Goal: Information Seeking & Learning: Find specific fact

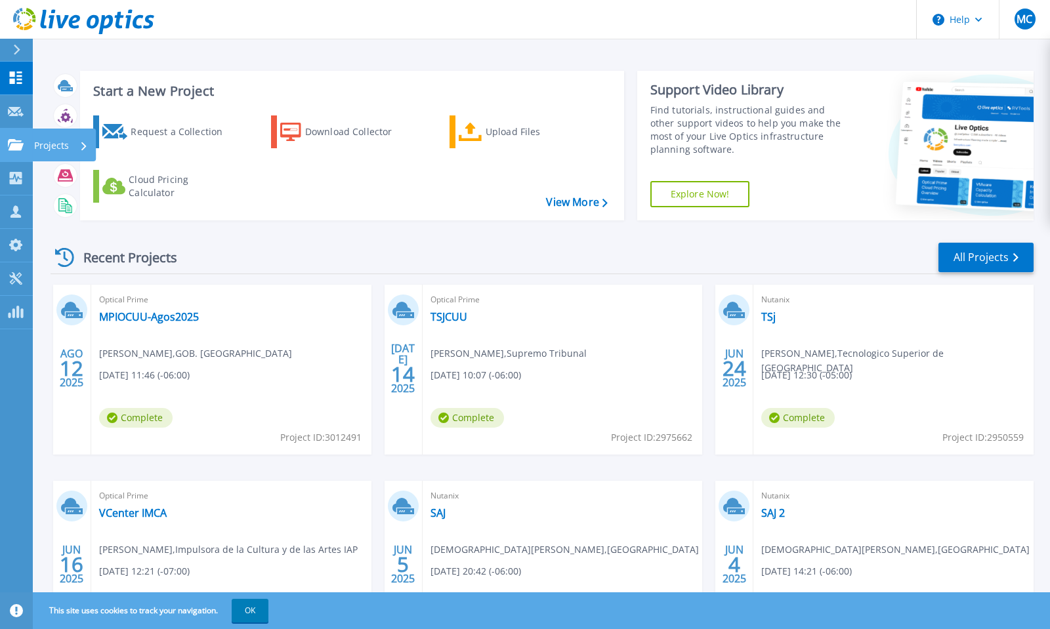
click at [12, 135] on link "Projects Projects" at bounding box center [16, 145] width 33 height 33
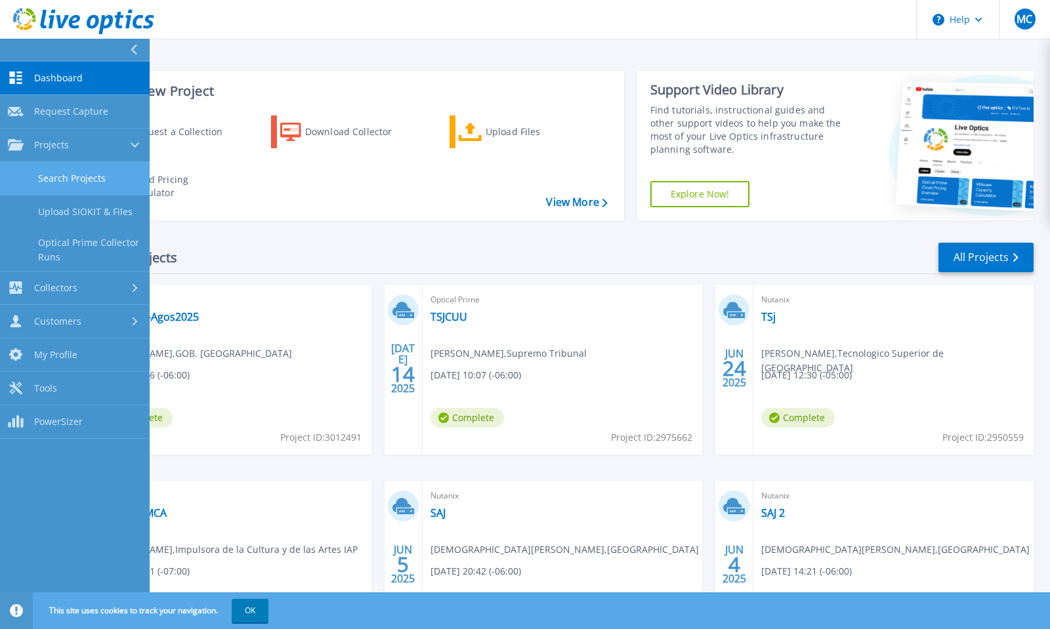
click at [75, 170] on link "Search Projects" at bounding box center [75, 178] width 150 height 33
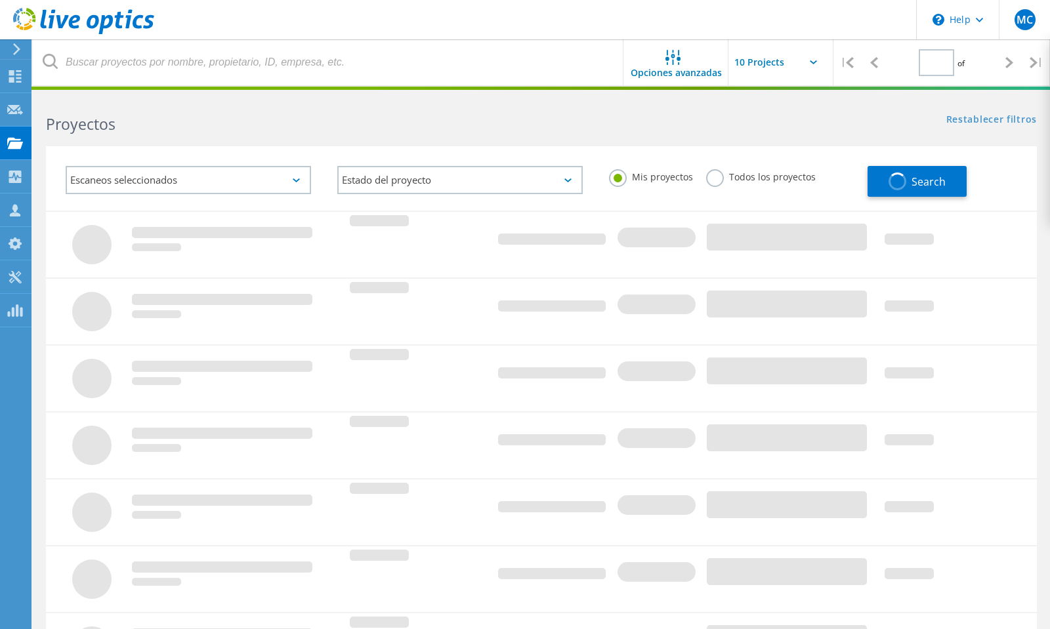
type input "1"
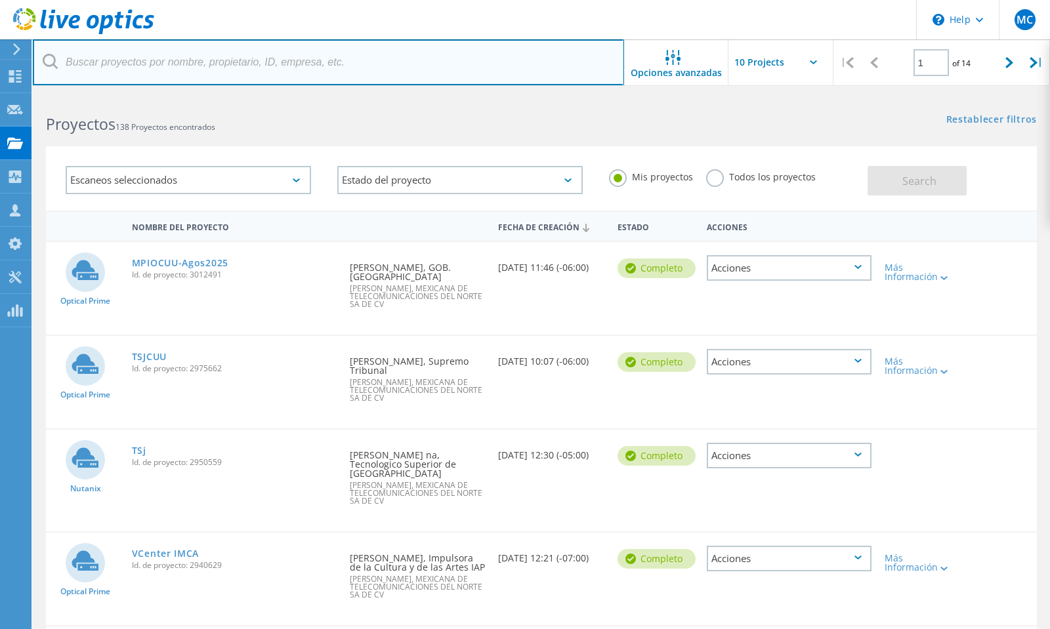
click at [124, 63] on input "text" at bounding box center [328, 62] width 591 height 46
type input "implan"
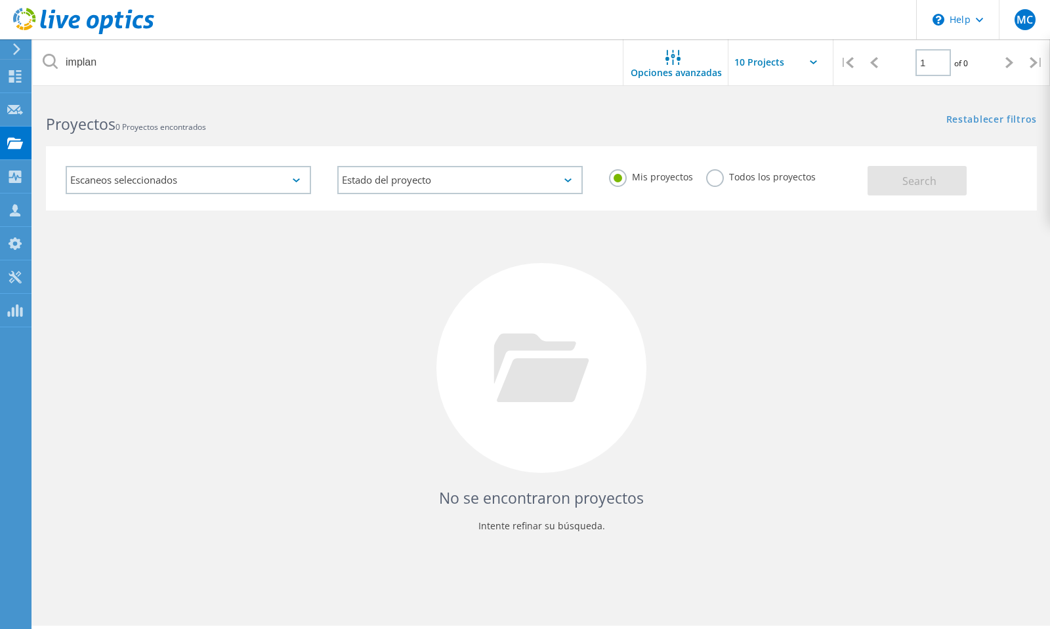
click at [721, 181] on label "Todos los proyectos" at bounding box center [761, 175] width 110 height 12
click at [0, 0] on input "Todos los proyectos" at bounding box center [0, 0] width 0 height 0
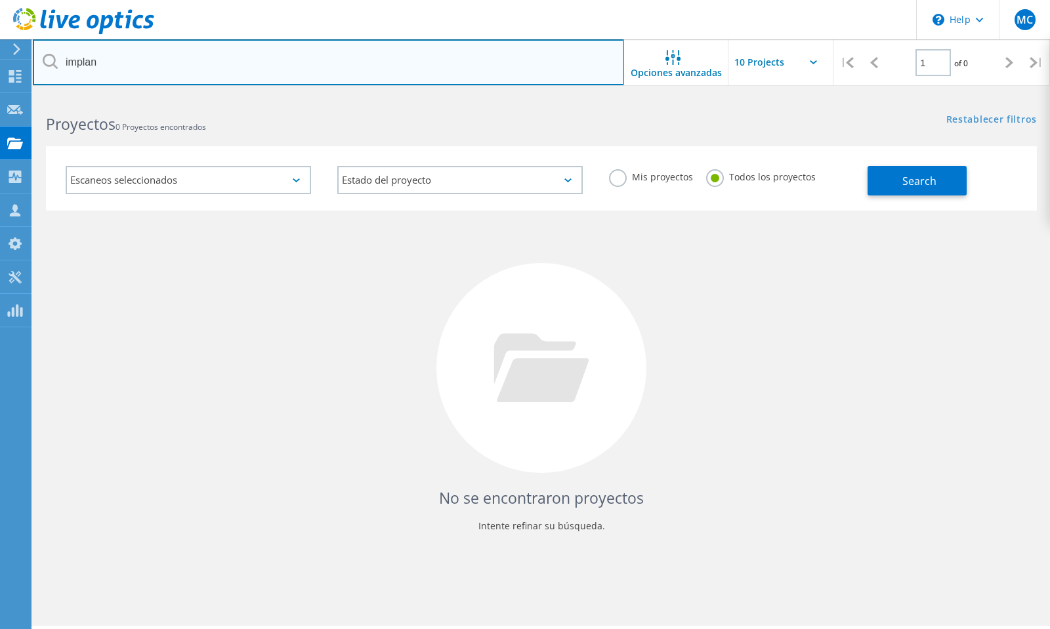
click at [142, 62] on input "implan" at bounding box center [328, 62] width 591 height 46
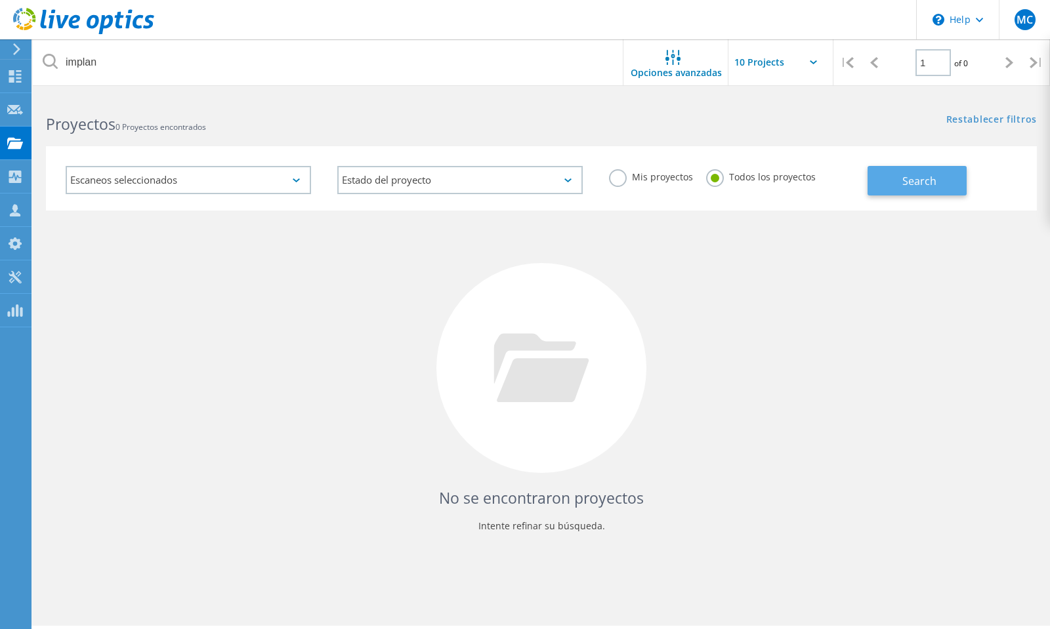
click at [893, 187] on button "Search" at bounding box center [917, 181] width 99 height 30
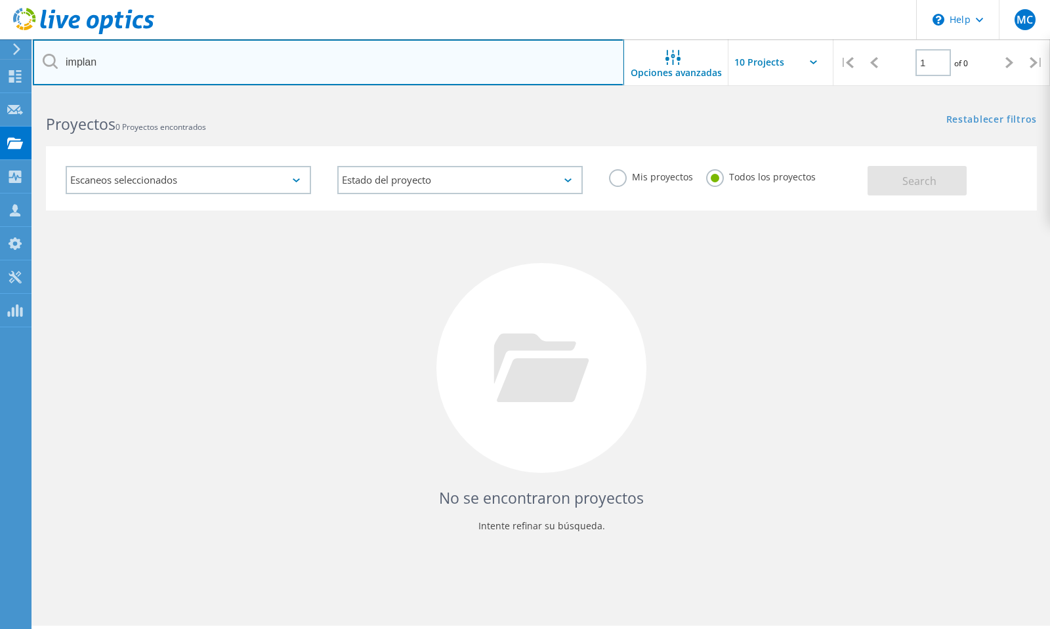
click at [188, 48] on input "implan" at bounding box center [328, 62] width 591 height 46
click at [142, 59] on input "implan" at bounding box center [328, 62] width 591 height 46
